Goal: Information Seeking & Learning: Learn about a topic

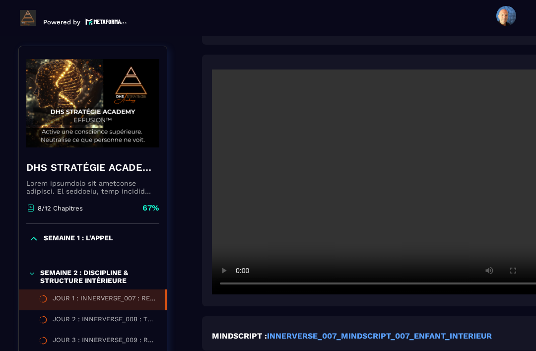
scroll to position [223, 2]
click at [380, 156] on video at bounding box center [379, 181] width 337 height 225
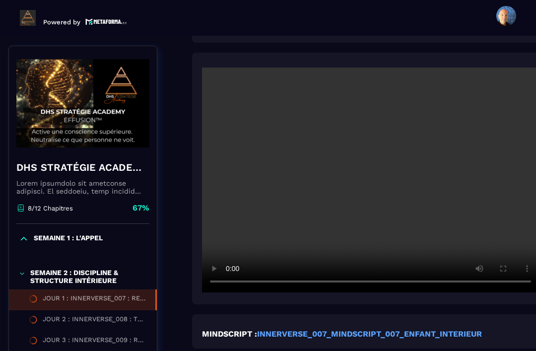
scroll to position [225, 11]
click at [370, 150] on video at bounding box center [370, 180] width 337 height 225
click at [106, 315] on div "JOUR 2 : INNERVERSE_008 : TU VIENS D'ACTIVER TON NOUVEAU CYCLE" at bounding box center [95, 320] width 104 height 11
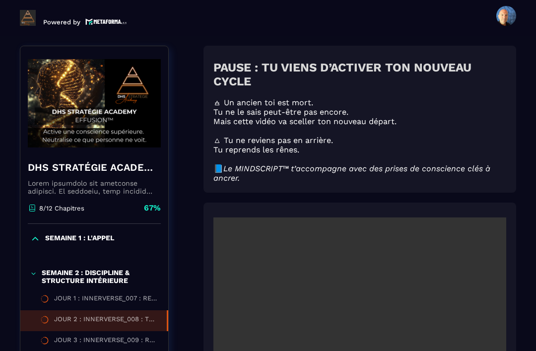
scroll to position [103, 0]
click at [117, 294] on div "JOUR 1 : INNERVERSE_007 : RENCONTRE AVEC TON ENFANT INTÉRIEUR" at bounding box center [106, 299] width 104 height 11
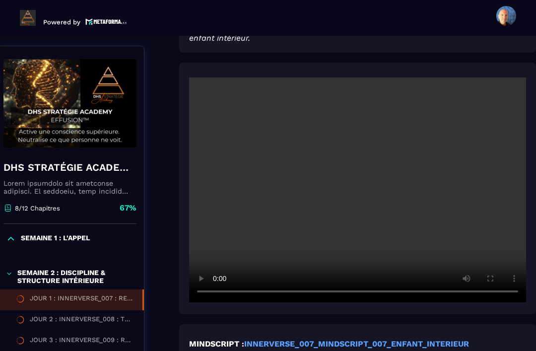
scroll to position [215, 25]
click at [354, 159] on video at bounding box center [357, 189] width 337 height 225
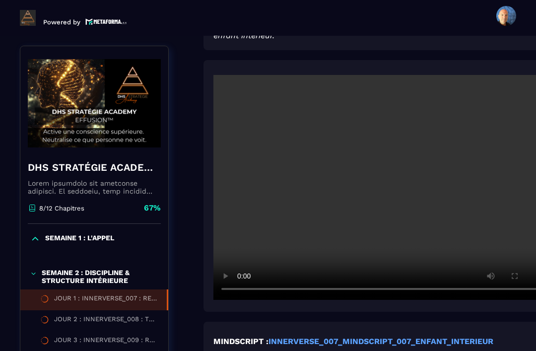
scroll to position [218, 0]
click at [256, 267] on video at bounding box center [381, 187] width 337 height 225
click at [482, 202] on video at bounding box center [381, 187] width 337 height 225
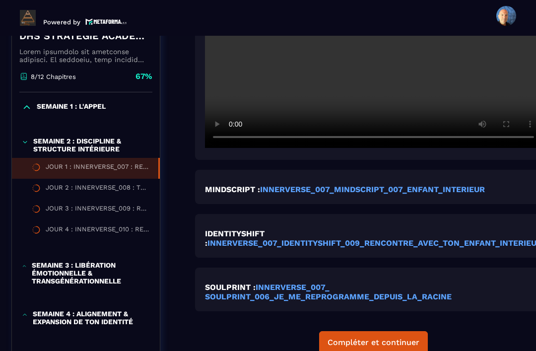
scroll to position [361, 8]
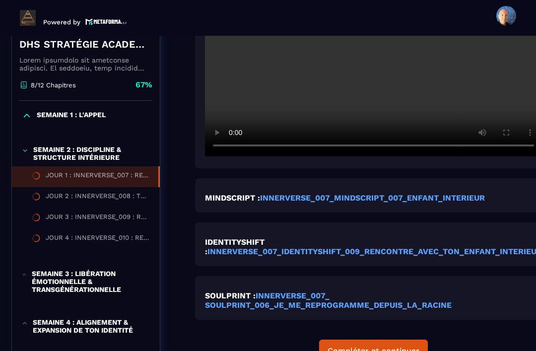
click at [262, 247] on strong "INNERVERSE_007_IDENTITYSHIFT_009_RENCONTRE_AVEC_TON_ENFANT_INTERIEUR" at bounding box center [375, 251] width 335 height 9
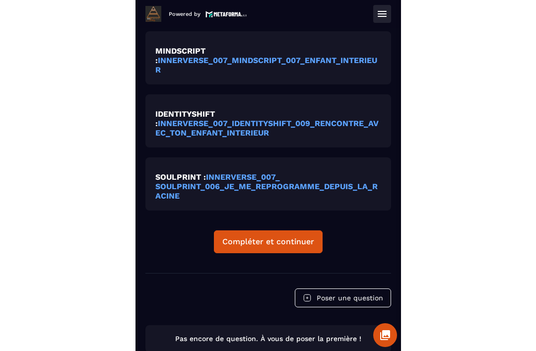
scroll to position [1, 0]
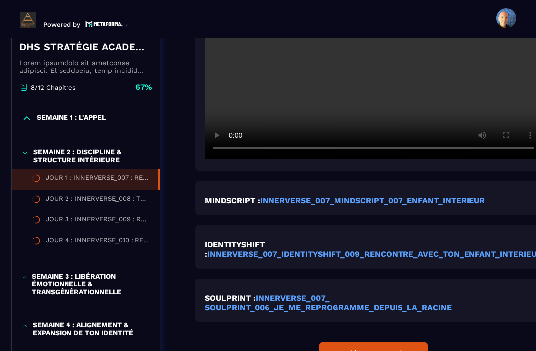
click at [281, 249] on strong "INNERVERSE_007_IDENTITYSHIFT_009_RENCONTRE_AVEC_TON_ENFANT_INTERIEUR" at bounding box center [375, 253] width 335 height 9
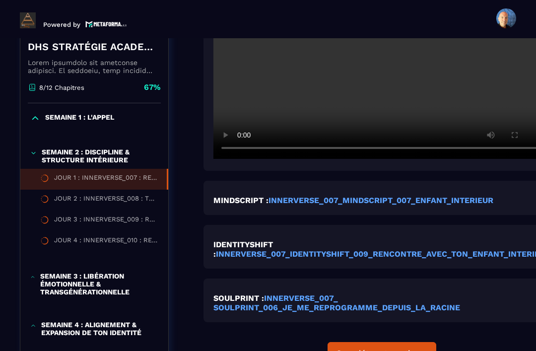
click at [276, 196] on strong "INNERVERSE_007_MINDSCRIPT_007_ENFANT_INTERIEUR" at bounding box center [381, 200] width 225 height 9
click at [86, 195] on div "JOUR 2 : INNERVERSE_008 : TU VIENS D'ACTIVER TON NOUVEAU CYCLE" at bounding box center [106, 200] width 104 height 11
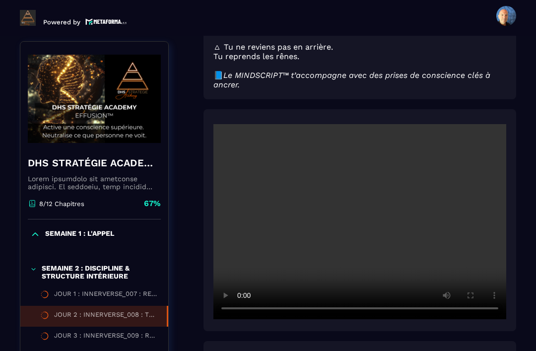
scroll to position [197, 0]
click at [364, 202] on video at bounding box center [359, 221] width 293 height 195
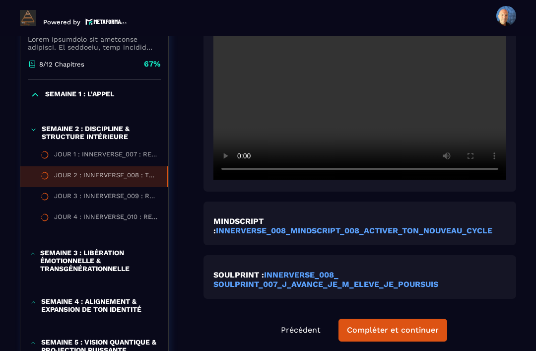
scroll to position [336, 0]
click at [357, 226] on strong "INNERVERSE_008_MINDSCRIPT_008_ACTIVER_TON_NOUVEAU_CYCLE" at bounding box center [354, 230] width 277 height 9
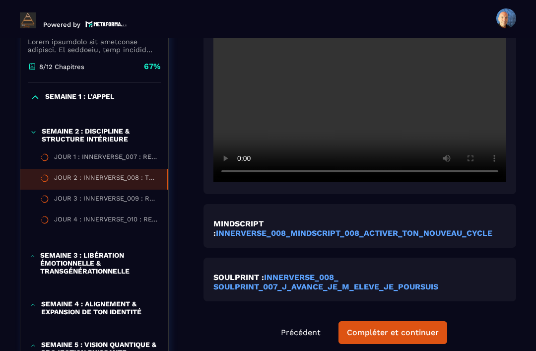
scroll to position [339, 0]
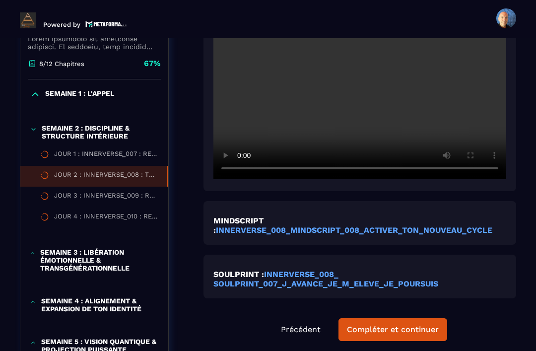
click at [126, 192] on div "JOUR 3 : INNERVERSE_009 : RENFORCE TON MINDSET" at bounding box center [106, 197] width 104 height 11
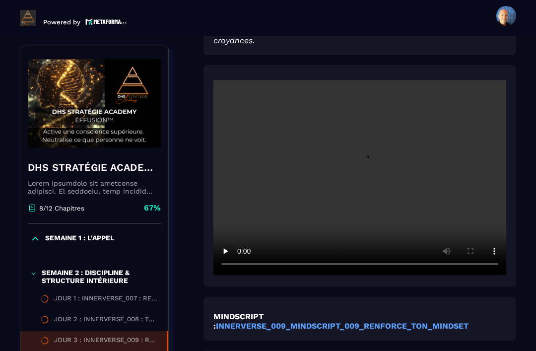
scroll to position [227, 0]
click at [366, 149] on video at bounding box center [359, 177] width 293 height 195
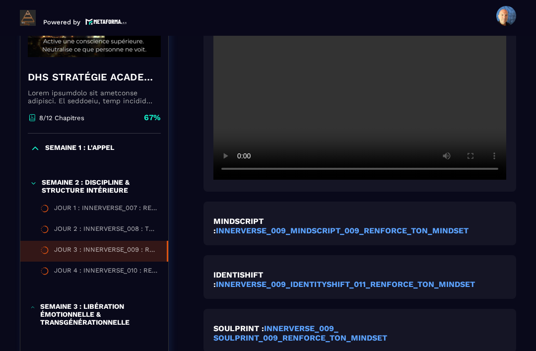
scroll to position [323, 0]
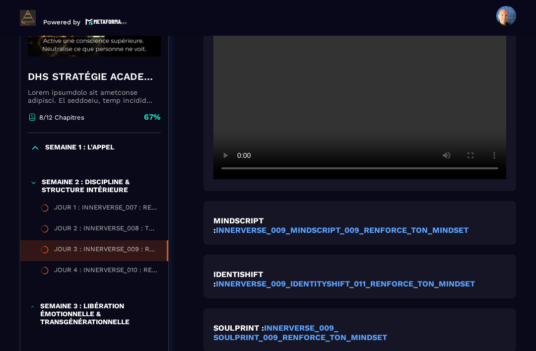
click at [110, 266] on div "JOUR 4 : INNERVERSE_010 : REPRENDS TON POUVOIR" at bounding box center [106, 271] width 104 height 11
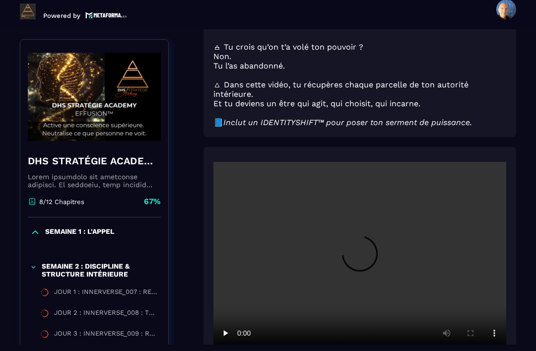
scroll to position [103, 0]
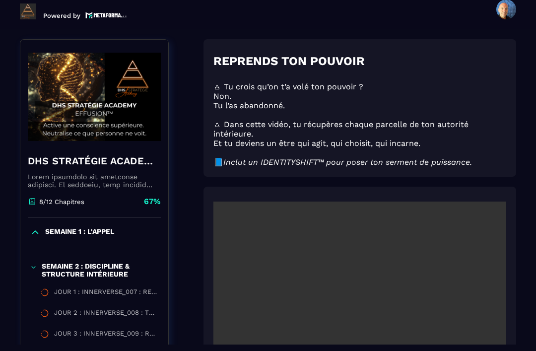
click at [367, 283] on video at bounding box center [359, 299] width 293 height 195
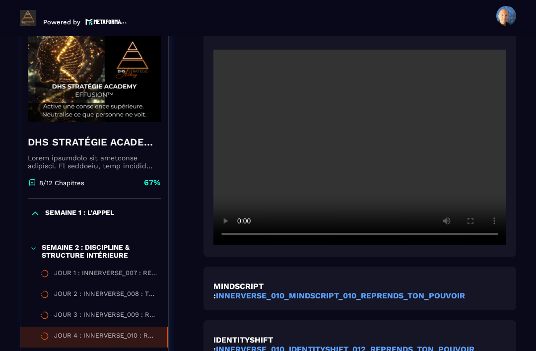
scroll to position [261, 0]
click at [379, 137] on video at bounding box center [359, 147] width 293 height 195
click at [359, 126] on video at bounding box center [359, 147] width 293 height 195
click at [359, 124] on video at bounding box center [359, 147] width 293 height 195
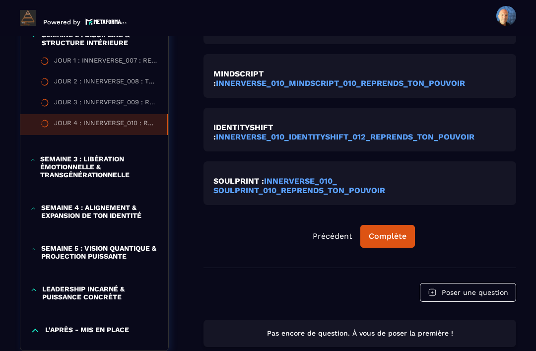
scroll to position [474, 0]
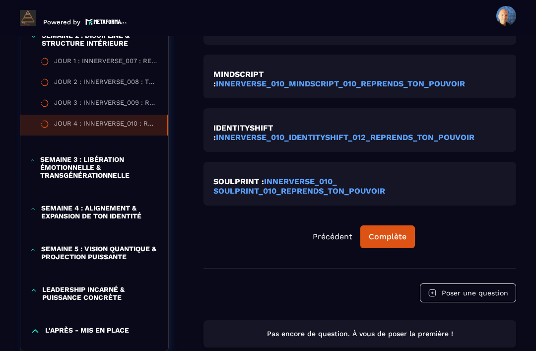
click at [101, 155] on p "SEMAINE 3 : LIBÉRATION ÉMOTIONNELLE & TRANSGÉNÉRATIONNELLE" at bounding box center [99, 167] width 118 height 24
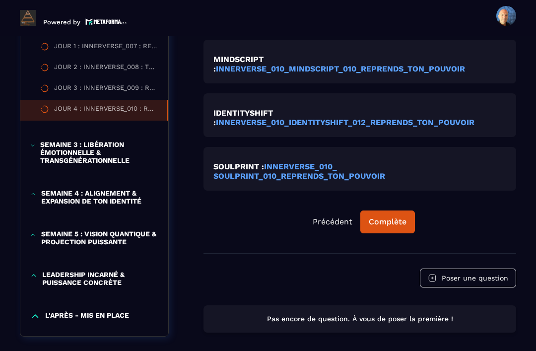
scroll to position [486, 0]
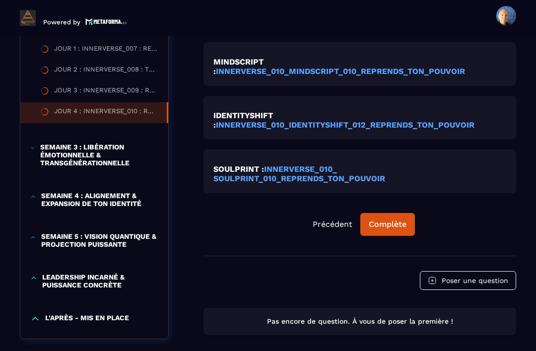
click at [101, 192] on p "SEMAINE 4 : ALIGNEMENT & EXPANSION DE TON IDENTITÉ" at bounding box center [99, 200] width 117 height 16
click at [108, 232] on p "SEMAINE 5 : VISION QUANTIQUE & PROJECTION PUISSANTE" at bounding box center [99, 240] width 117 height 16
click at [90, 273] on p "LEADERSHIP INCARNÉ & PUISSANCE CONCRÈTE" at bounding box center [100, 281] width 116 height 16
click at [90, 314] on p "L'APRÈS - MIS EN PLACE" at bounding box center [87, 319] width 84 height 10
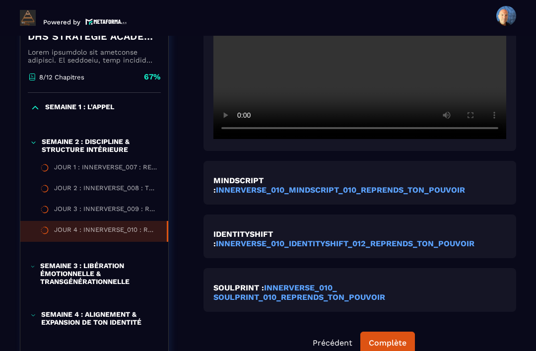
scroll to position [367, 0]
click at [124, 226] on div "JOUR 4 : INNERVERSE_010 : REPRENDS TON POUVOIR" at bounding box center [105, 231] width 103 height 11
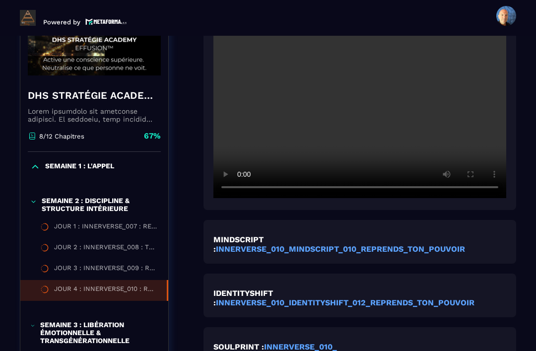
scroll to position [308, 0]
click at [361, 79] on video at bounding box center [359, 100] width 293 height 195
click at [352, 81] on video at bounding box center [359, 100] width 293 height 195
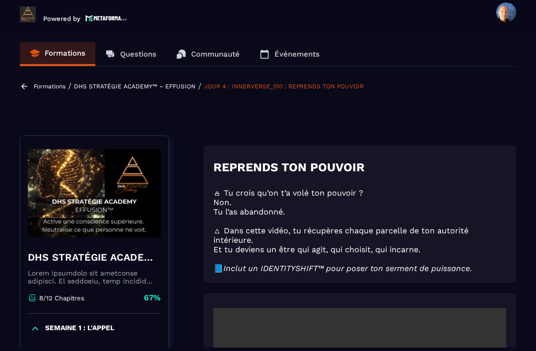
scroll to position [0, 0]
